Goal: Information Seeking & Learning: Learn about a topic

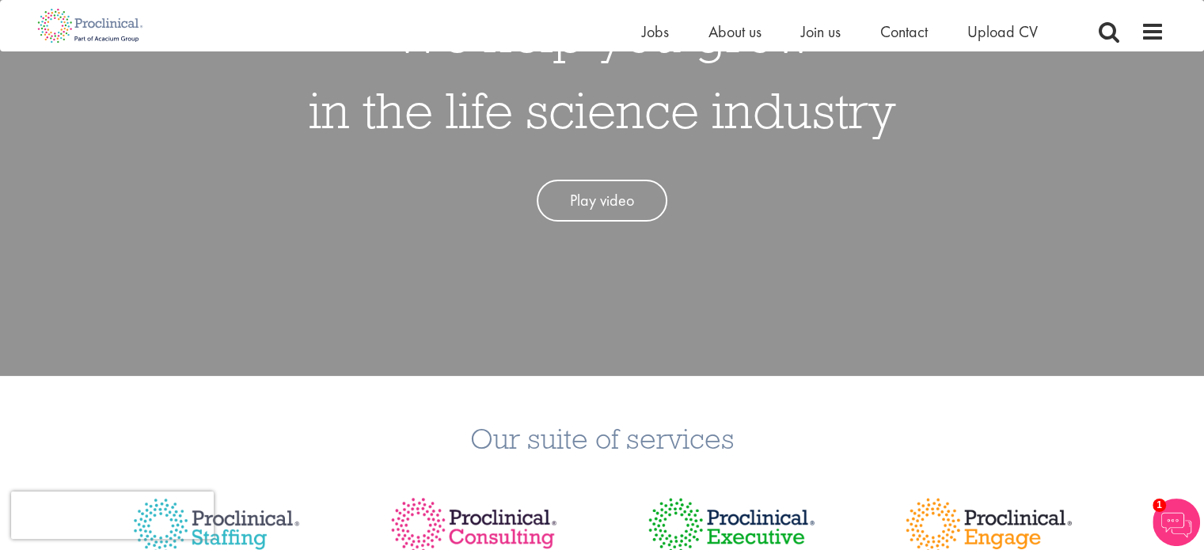
scroll to position [224, 0]
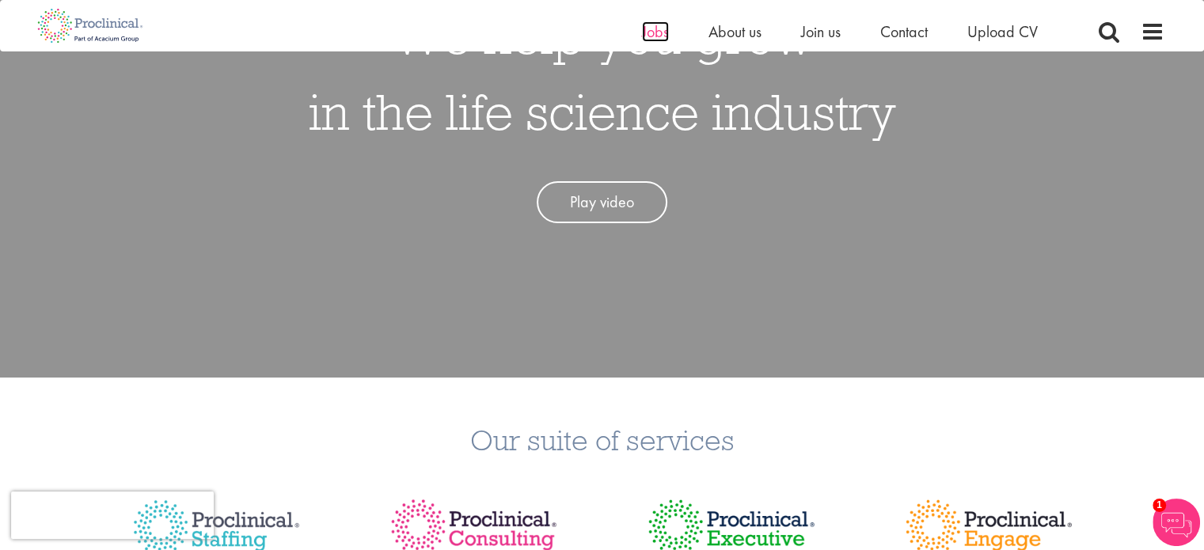
click at [649, 29] on span "Jobs" at bounding box center [655, 31] width 27 height 21
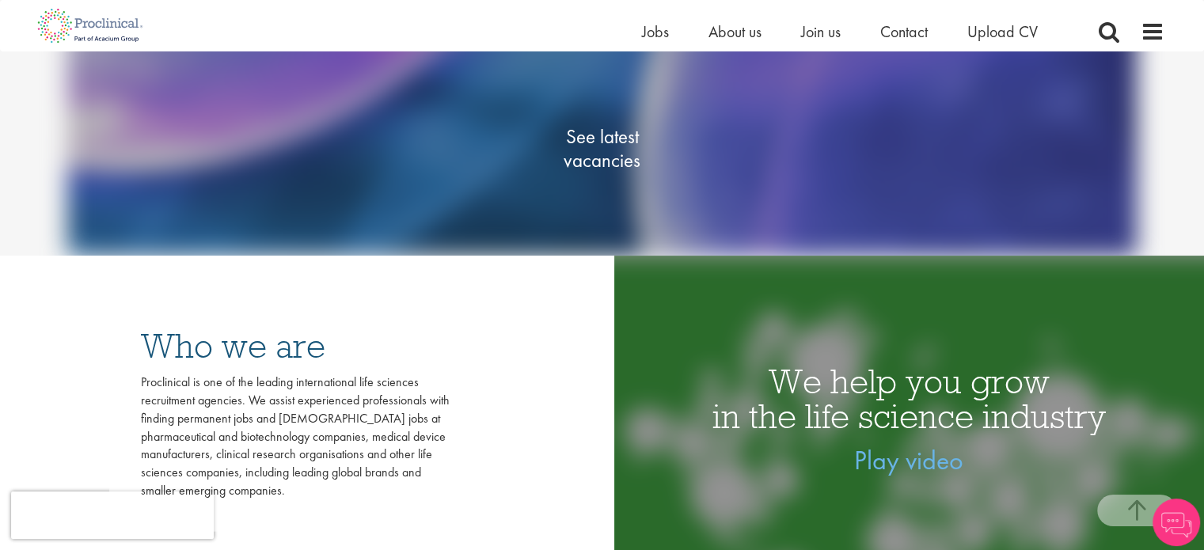
scroll to position [250, 0]
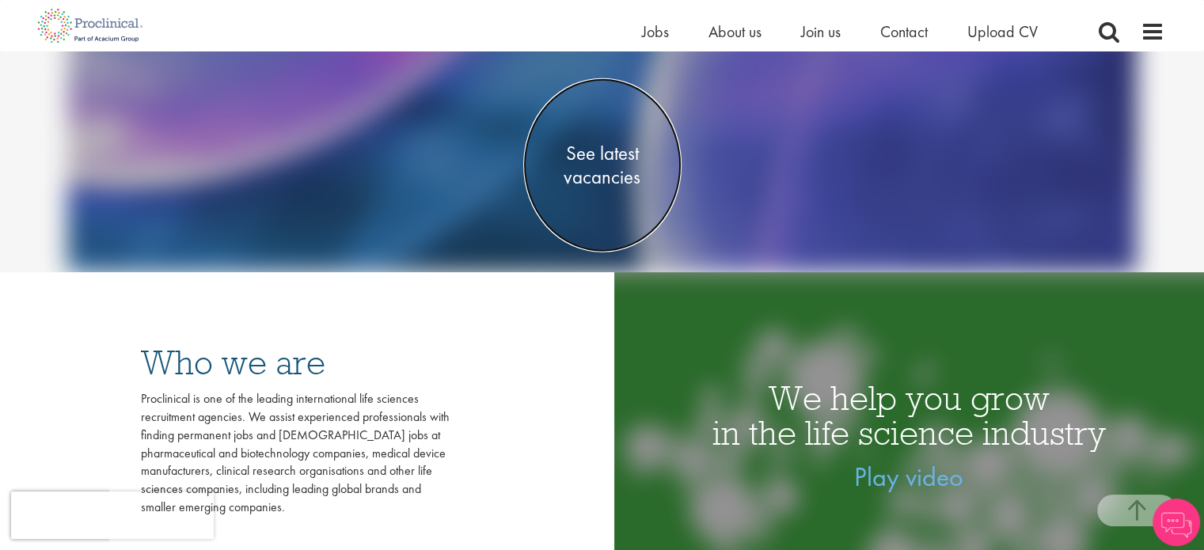
click at [586, 166] on span "See latest vacancies" at bounding box center [602, 165] width 158 height 47
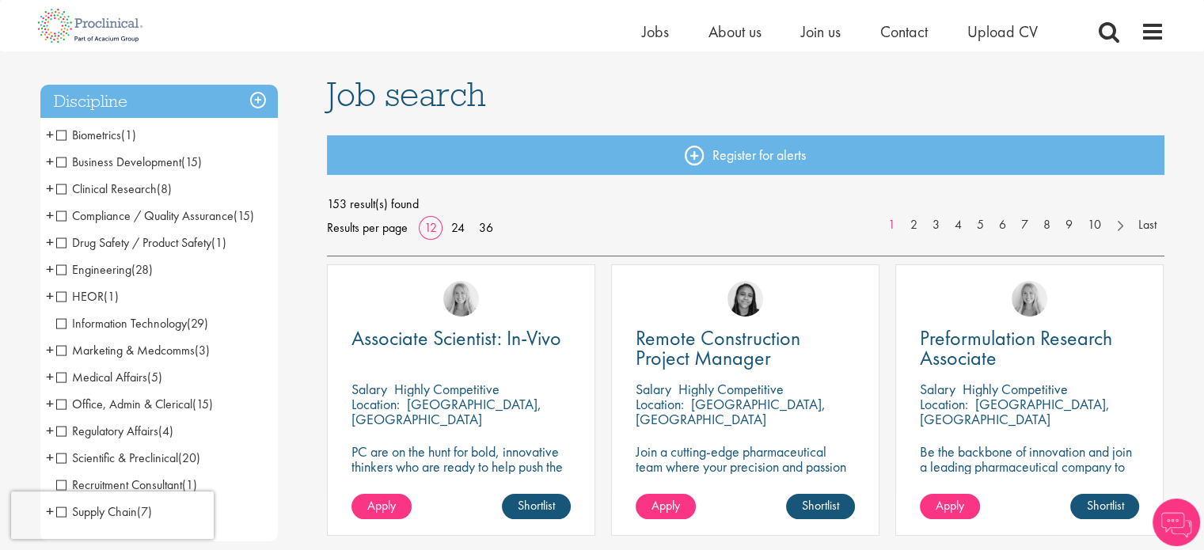
scroll to position [101, 0]
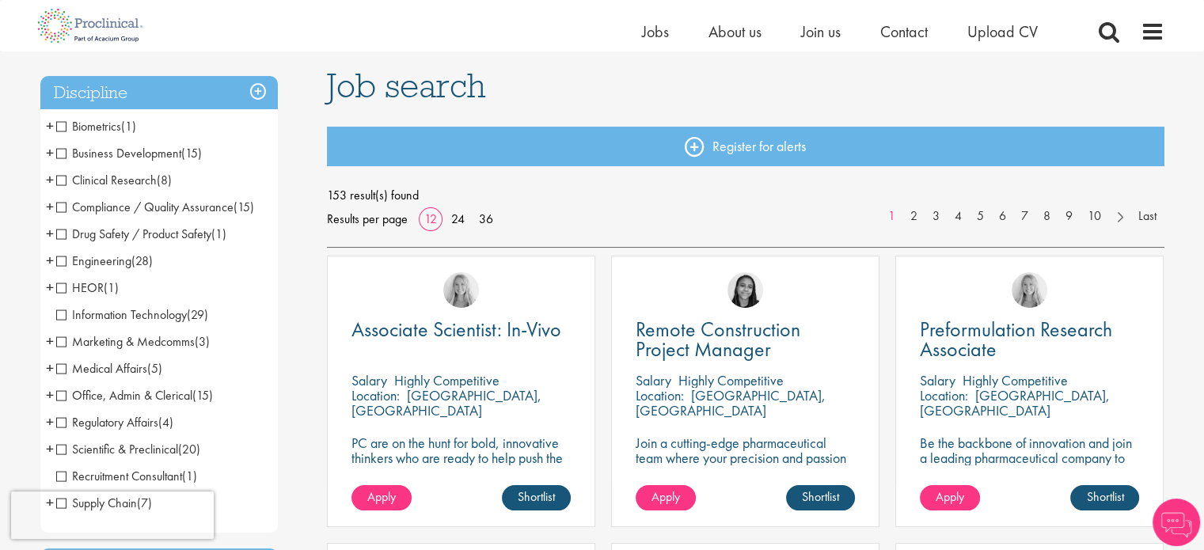
click at [60, 150] on span "Business Development" at bounding box center [118, 153] width 125 height 17
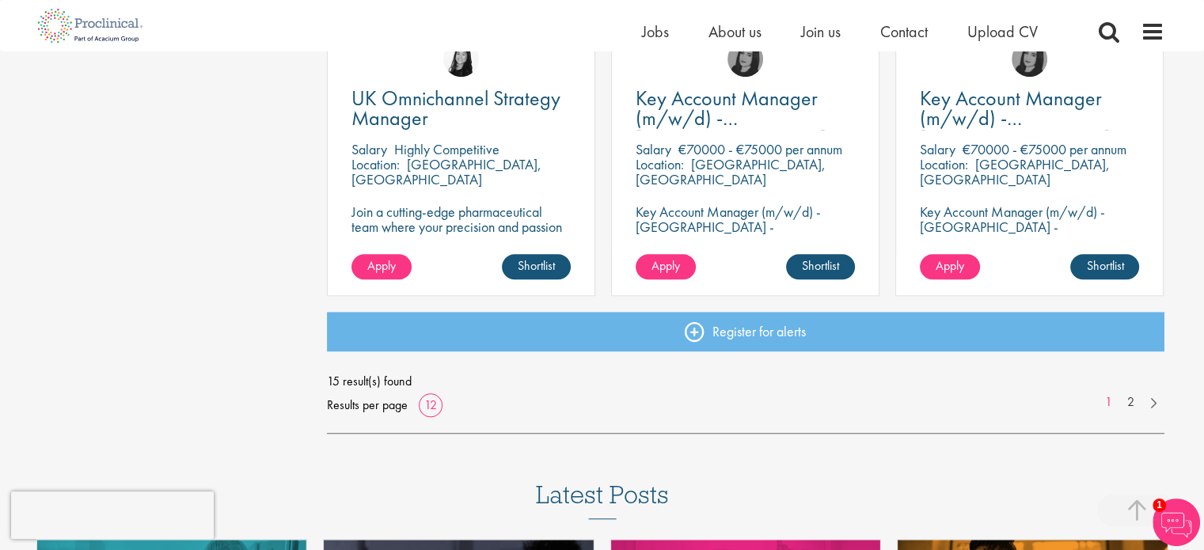
scroll to position [1197, 0]
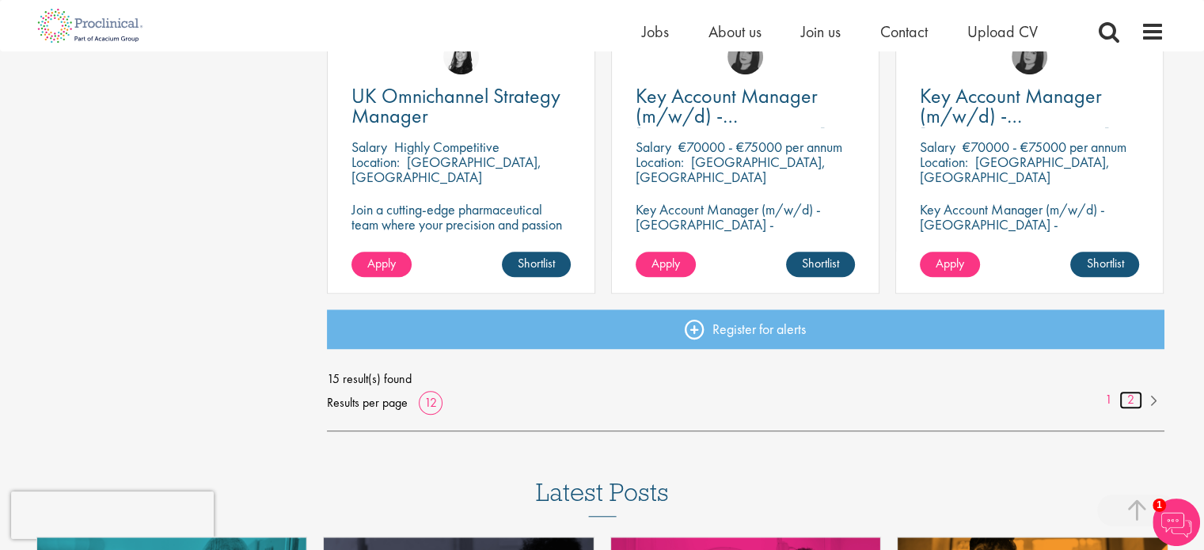
click at [1130, 393] on link "2" at bounding box center [1130, 400] width 23 height 18
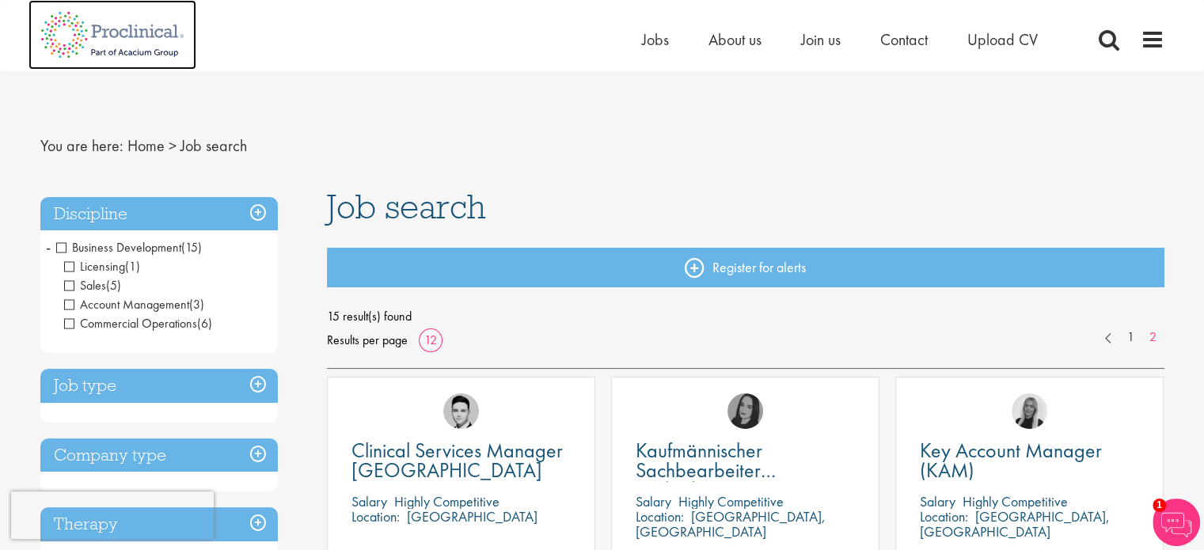
click at [63, 28] on img at bounding box center [112, 35] width 168 height 70
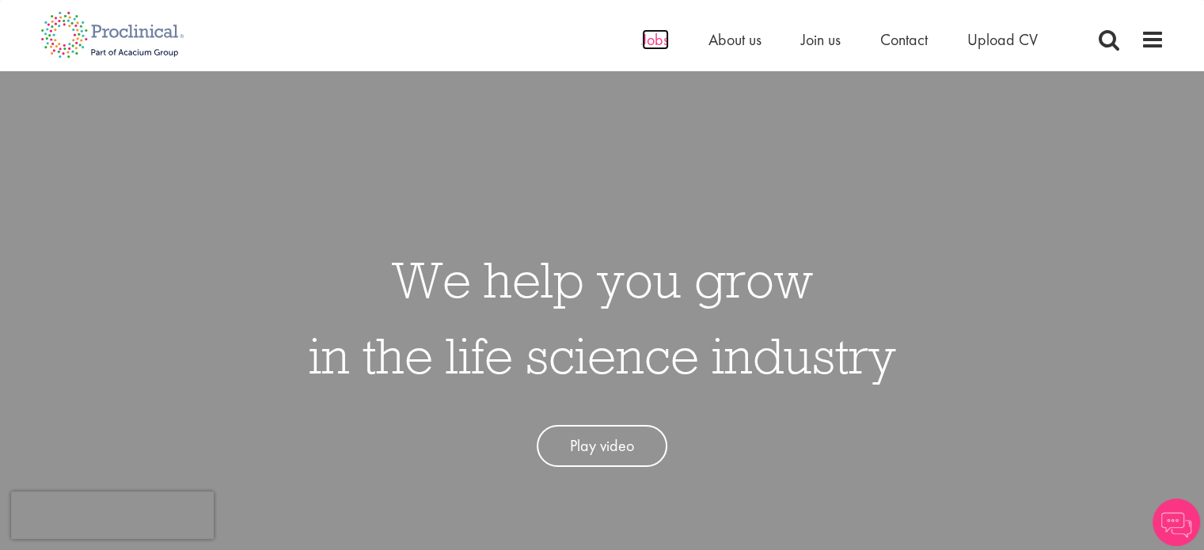
click at [659, 33] on span "Jobs" at bounding box center [655, 39] width 27 height 21
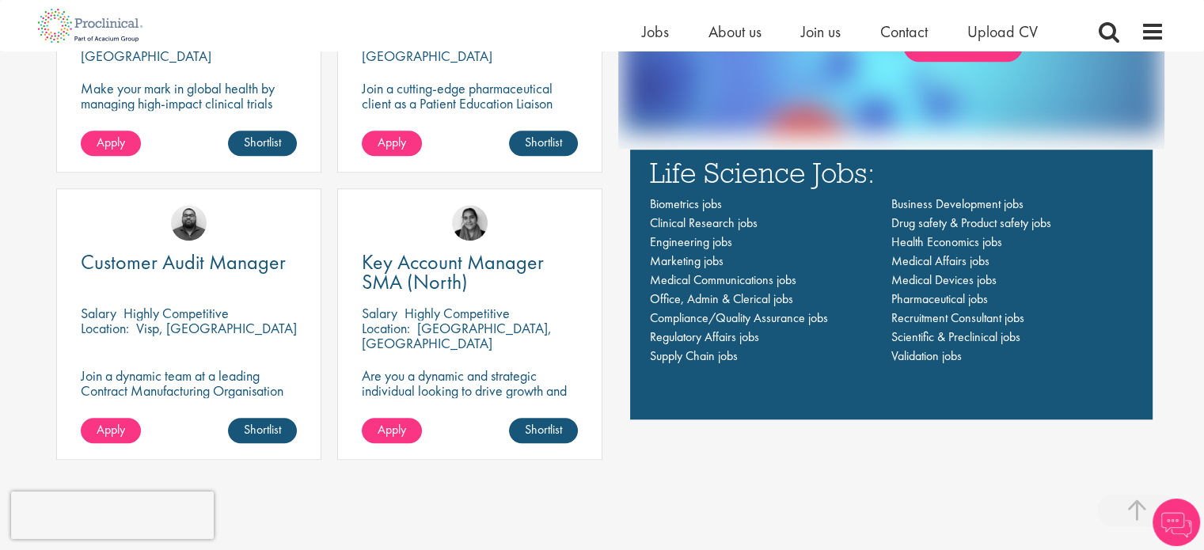
scroll to position [1130, 0]
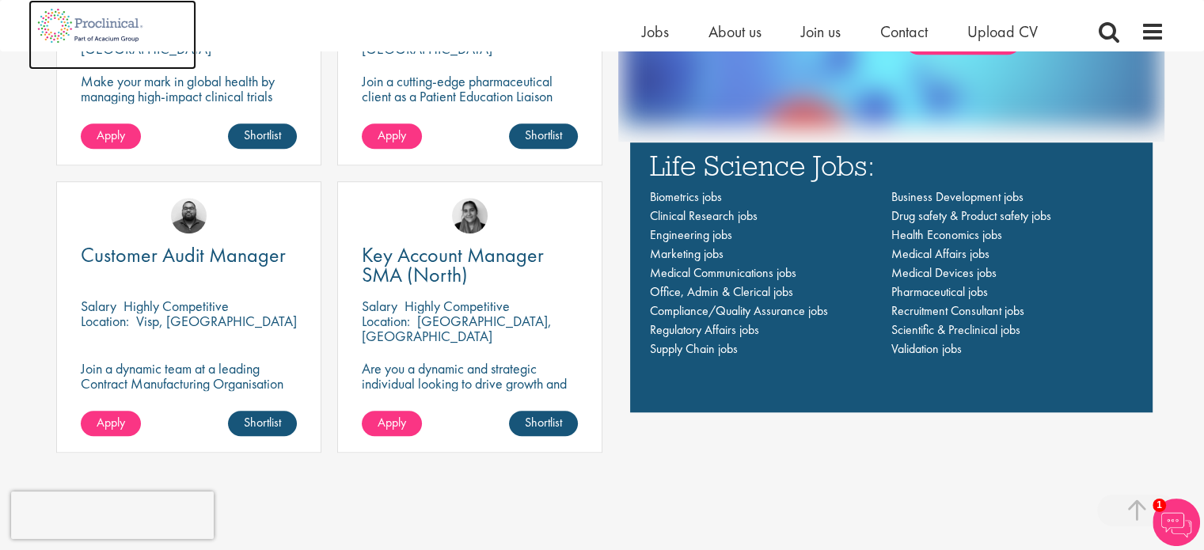
click at [126, 21] on img at bounding box center [90, 25] width 124 height 51
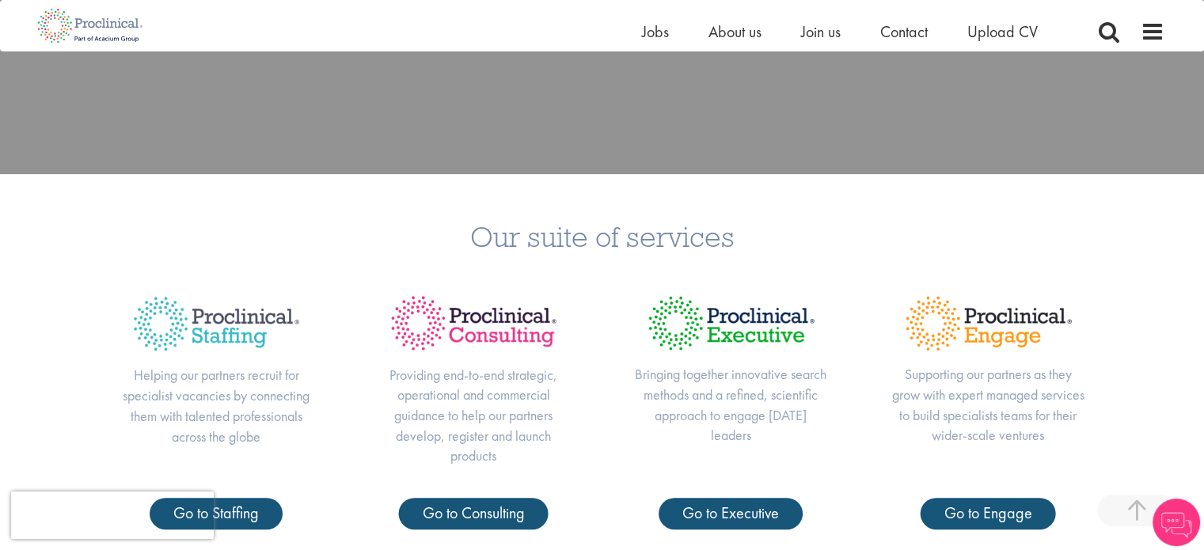
scroll to position [431, 0]
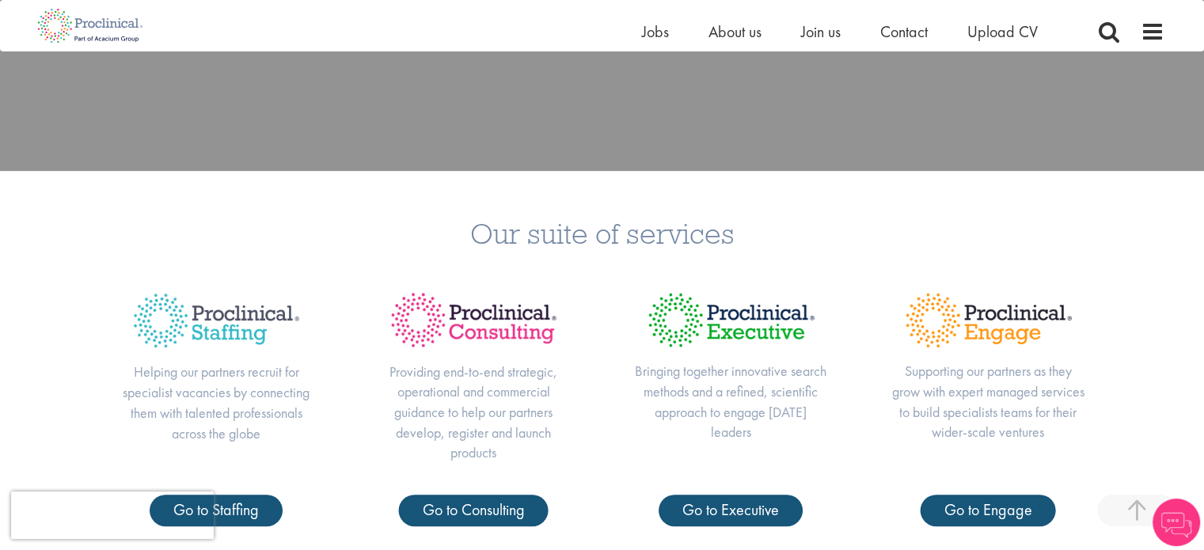
click at [731, 317] on img at bounding box center [731, 320] width 194 height 82
click at [738, 518] on span "Go to Executive" at bounding box center [730, 509] width 97 height 21
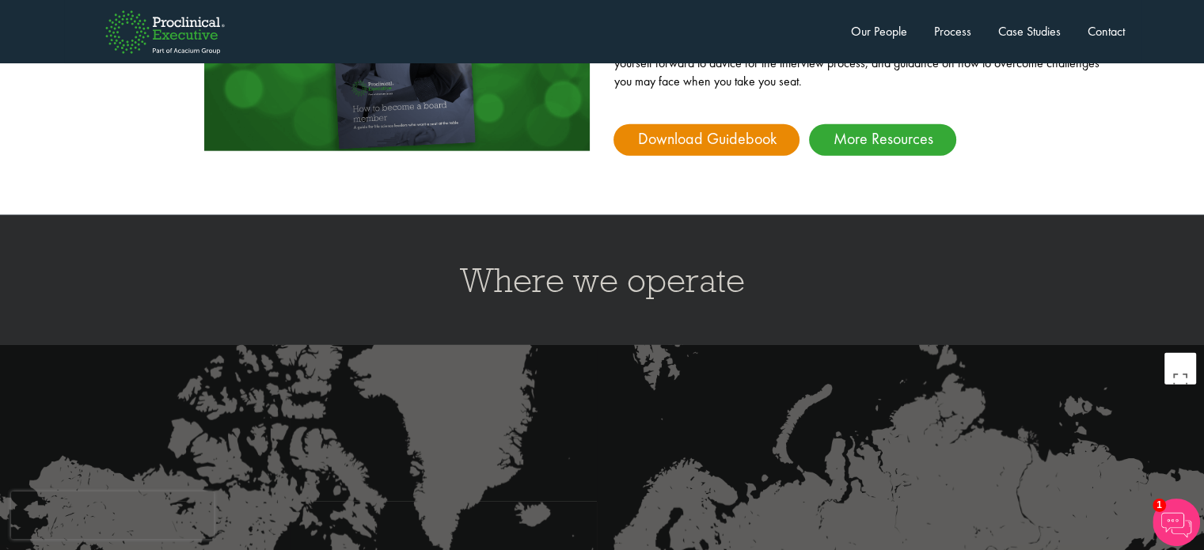
scroll to position [3770, 0]
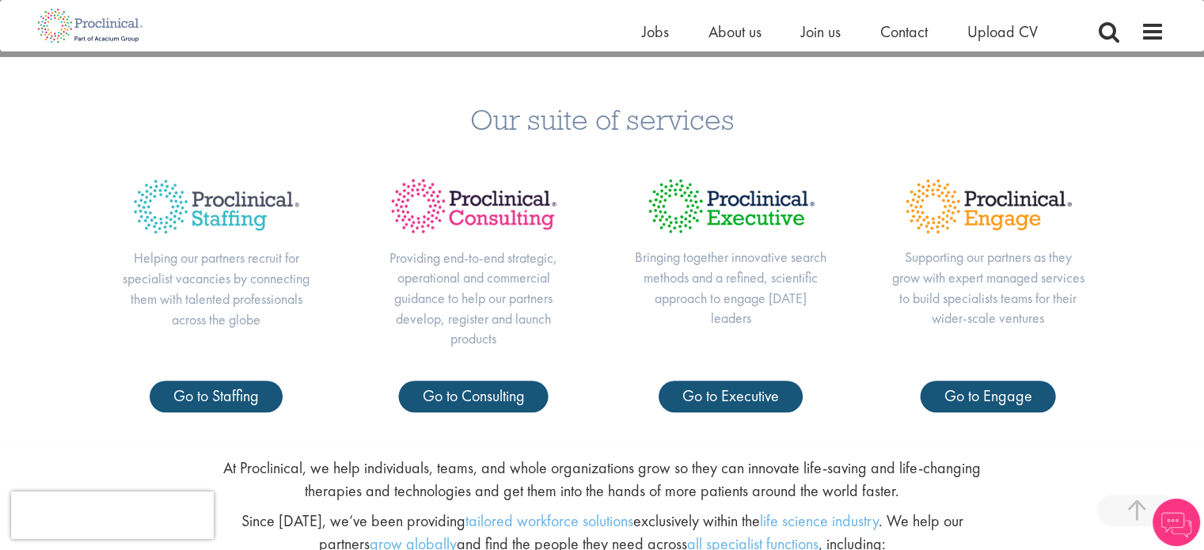
scroll to position [545, 0]
click at [485, 412] on div "Our suite of services Helping our partners recruit for specialist vacancies by …" at bounding box center [602, 249] width 1204 height 387
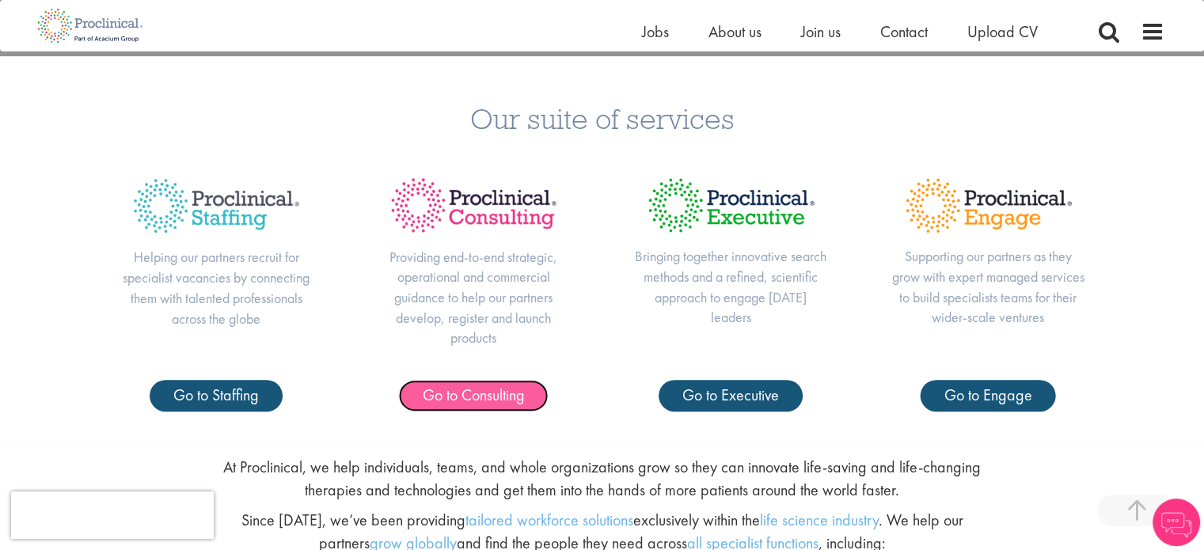
click at [497, 396] on span "Go to Consulting" at bounding box center [474, 395] width 102 height 21
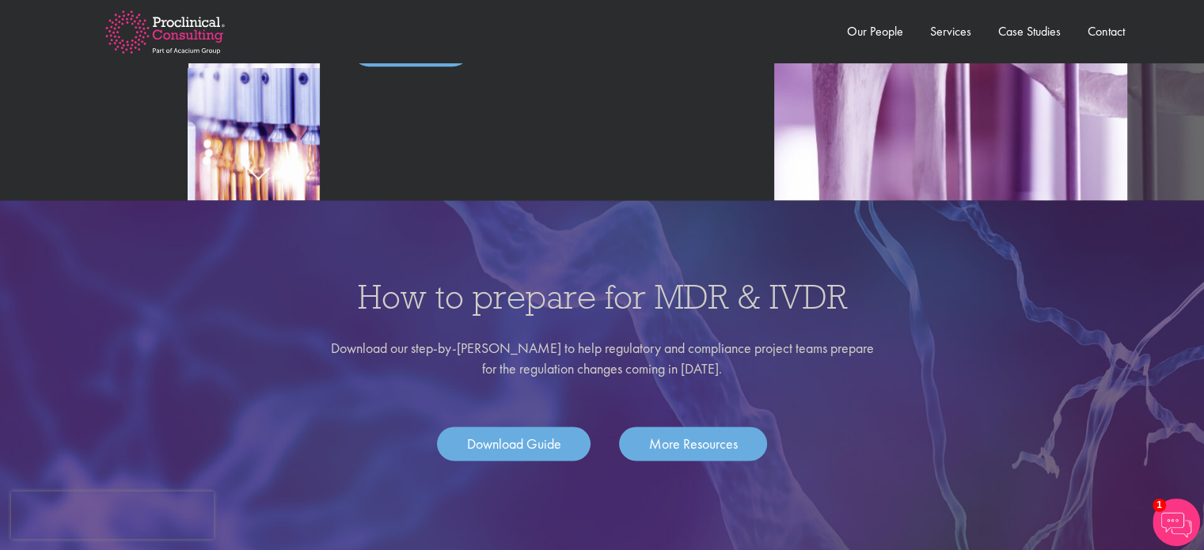
scroll to position [2116, 0]
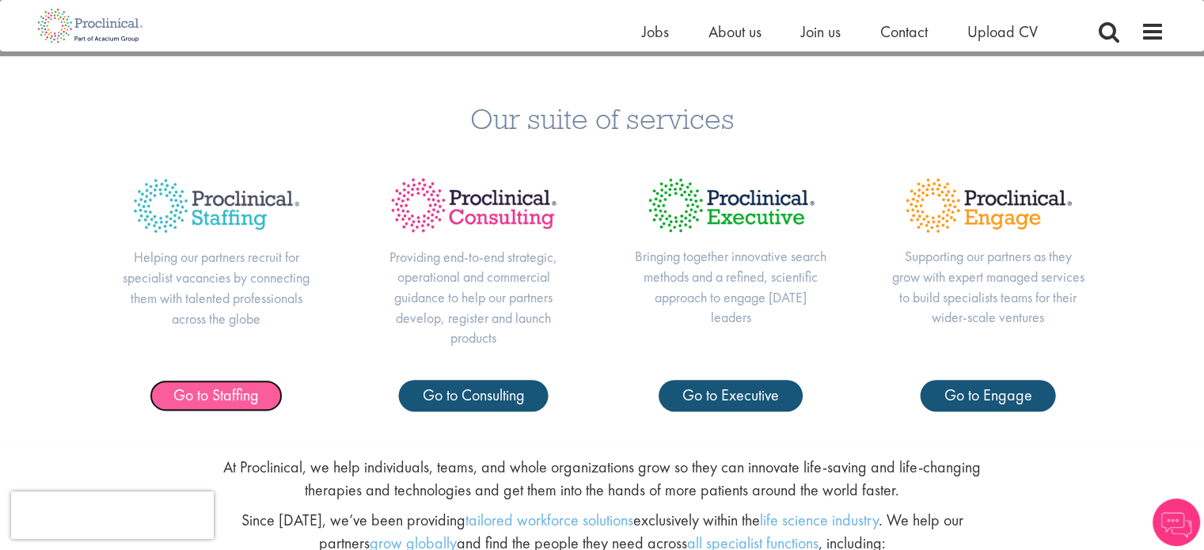
click at [199, 400] on span "Go to Staffing" at bounding box center [215, 395] width 85 height 21
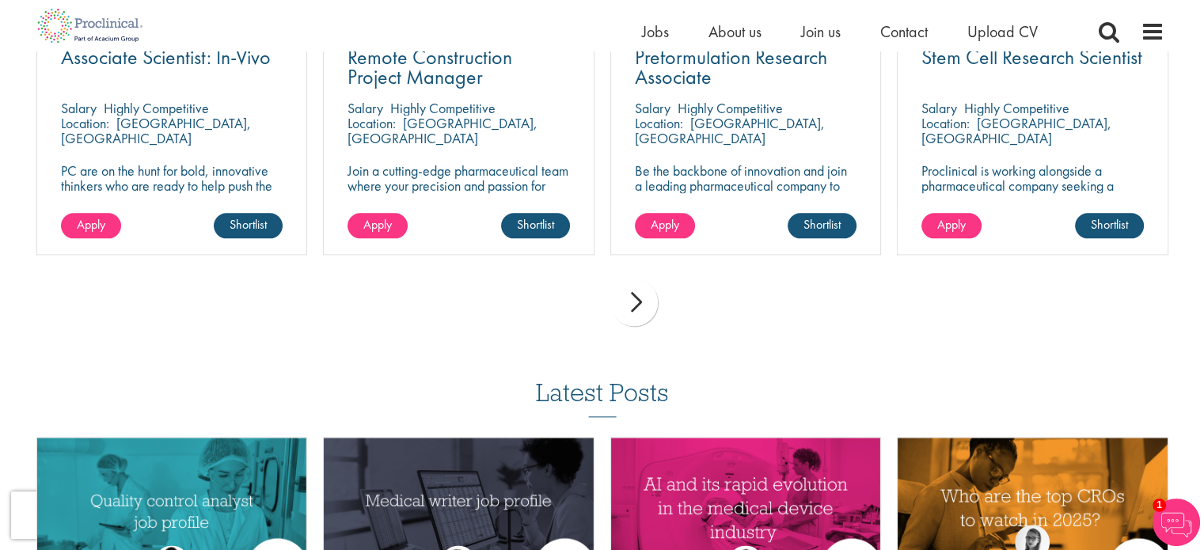
scroll to position [1751, 0]
